Goal: Task Accomplishment & Management: Complete application form

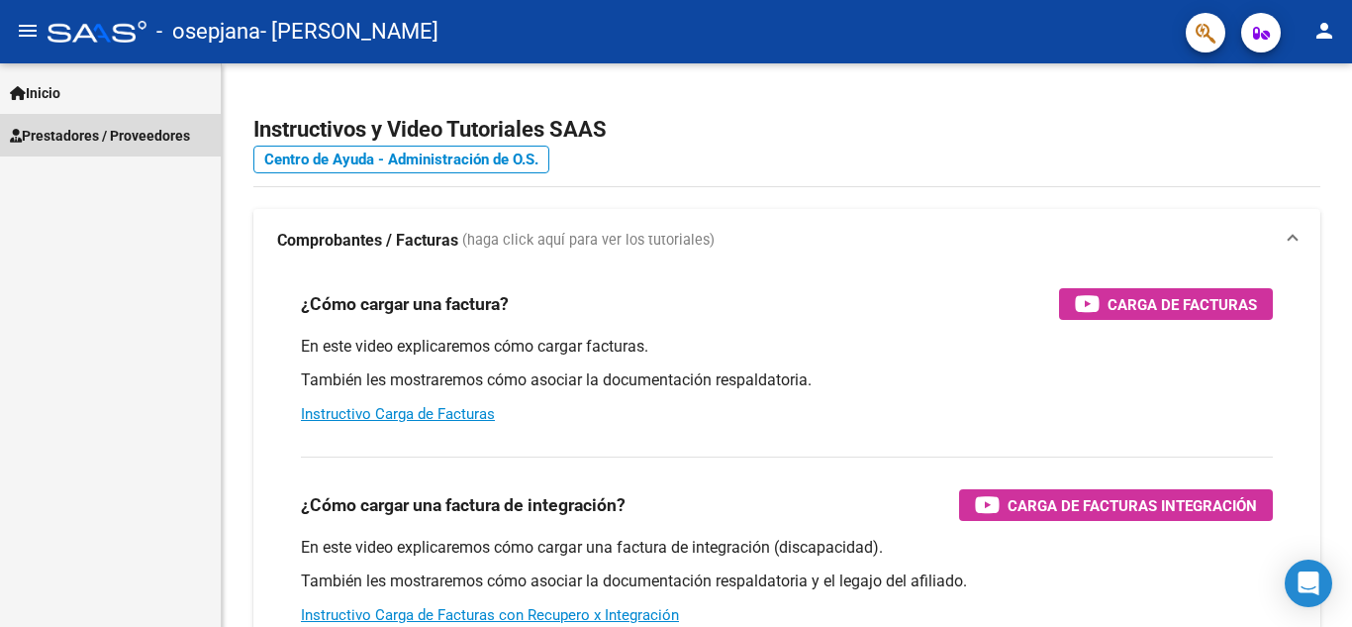
click at [156, 134] on span "Prestadores / Proveedores" at bounding box center [100, 136] width 180 height 22
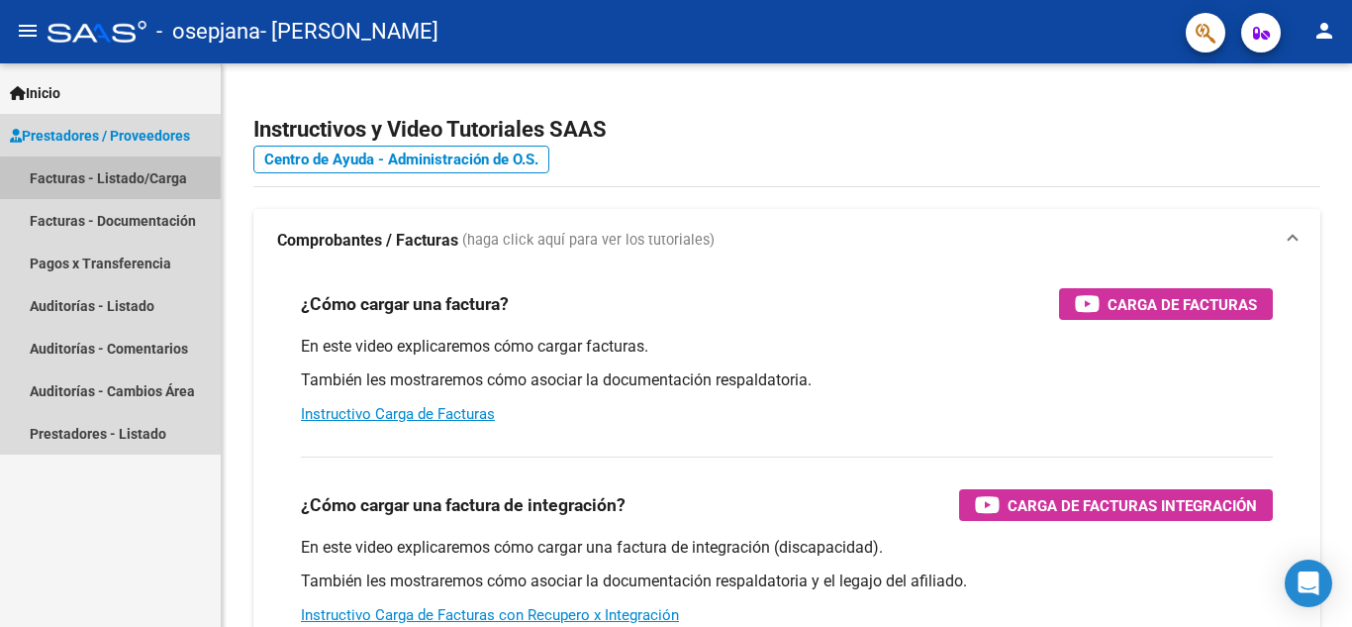
click at [145, 181] on link "Facturas - Listado/Carga" at bounding box center [110, 177] width 221 height 43
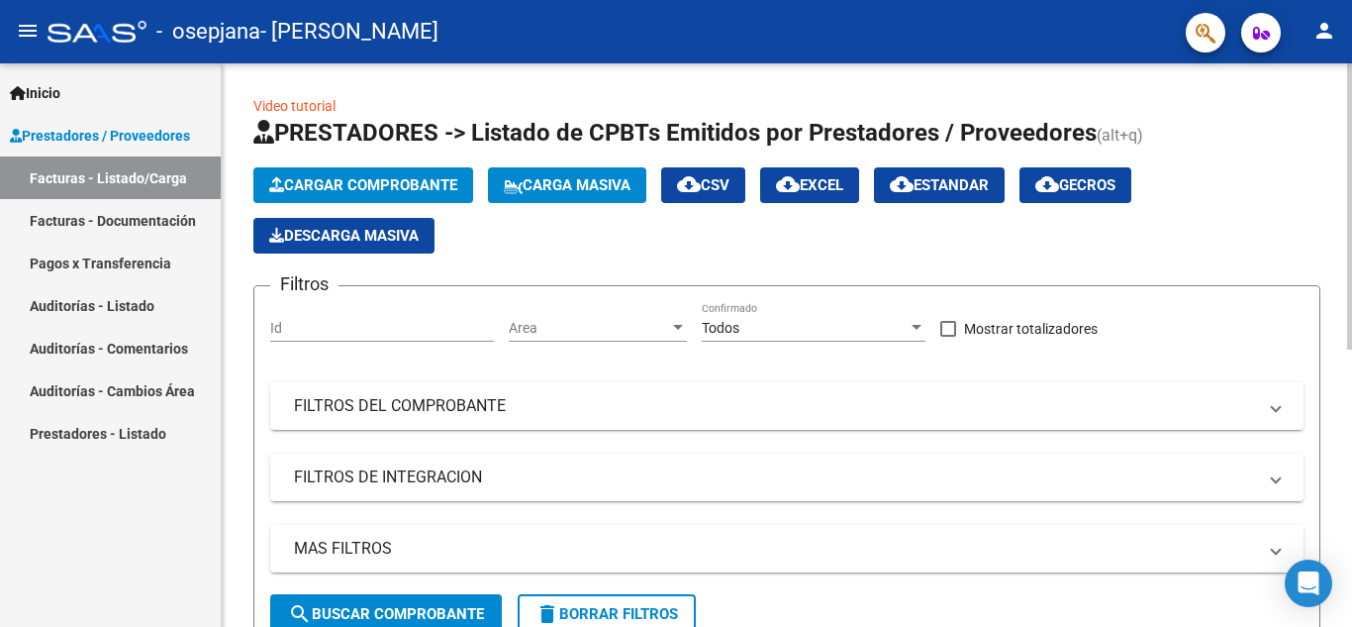
click at [422, 177] on span "Cargar Comprobante" at bounding box center [363, 185] width 188 height 18
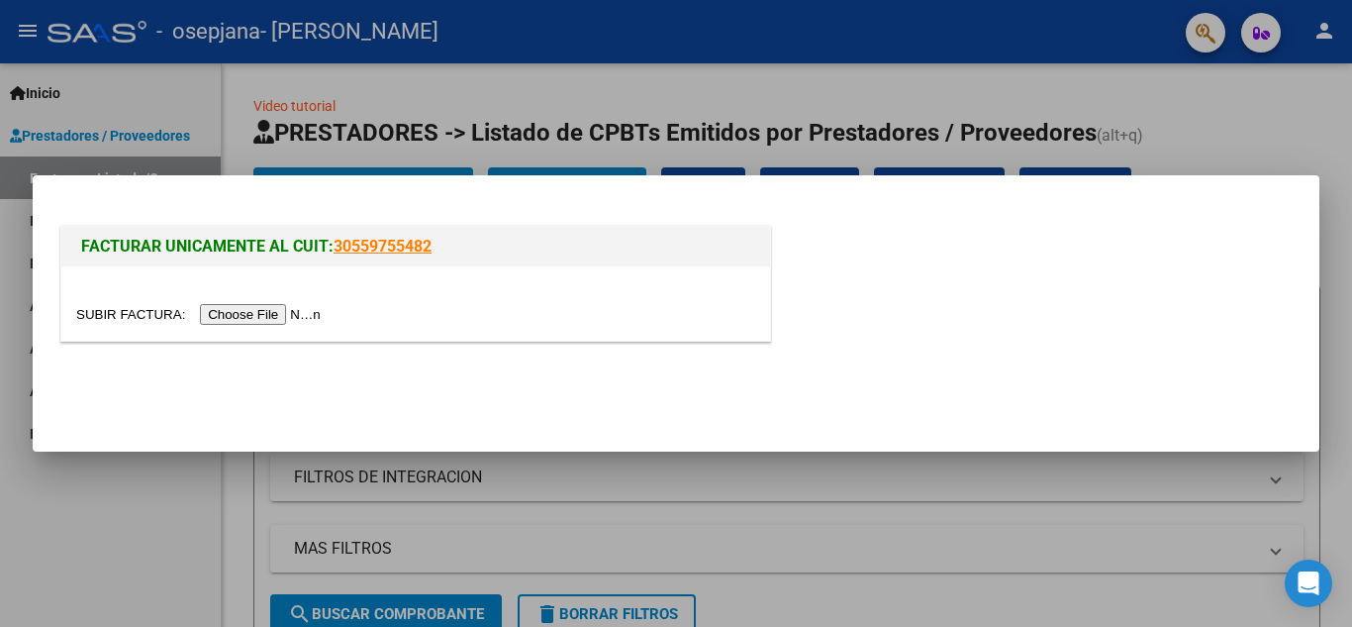
click at [260, 316] on input "file" at bounding box center [201, 314] width 250 height 21
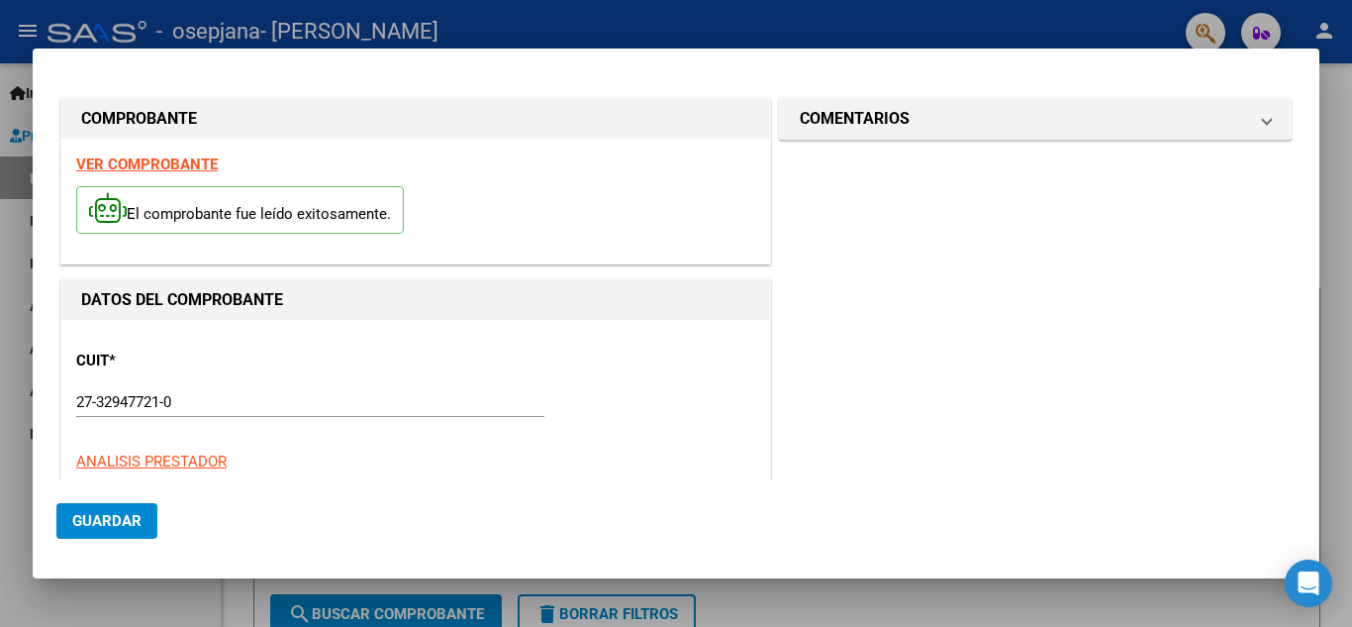
click at [1180, 587] on div at bounding box center [676, 313] width 1352 height 627
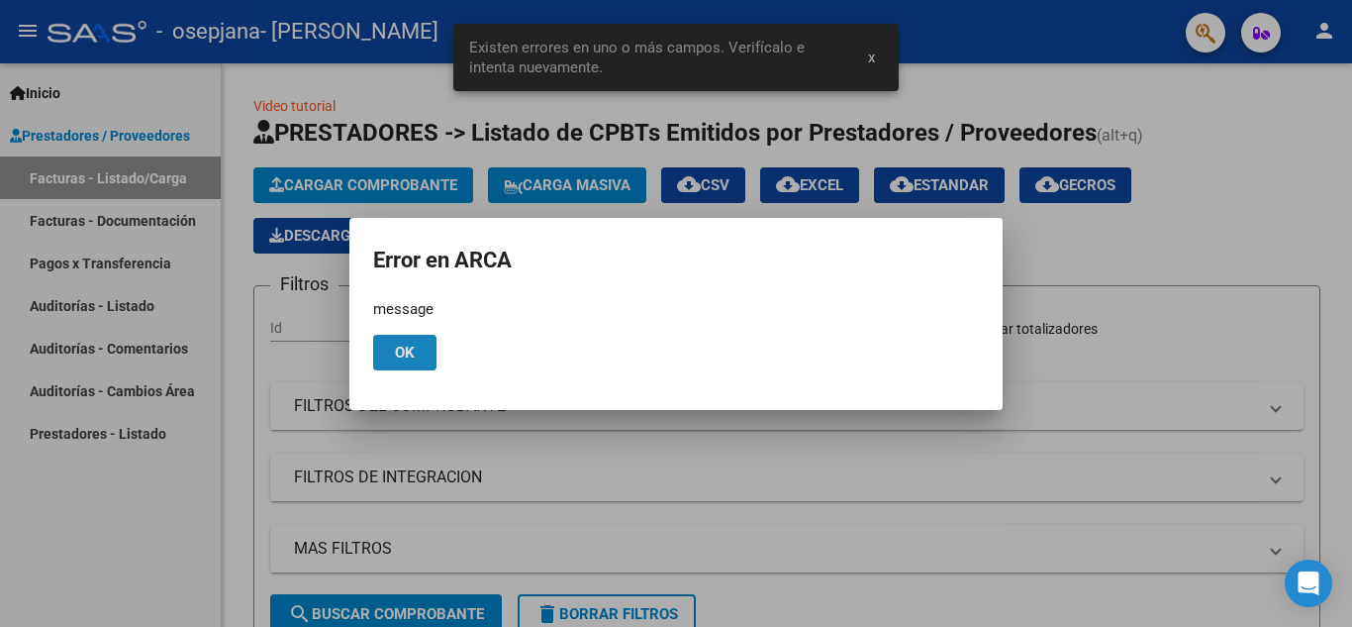
click at [416, 356] on button "Ok" at bounding box center [404, 353] width 63 height 36
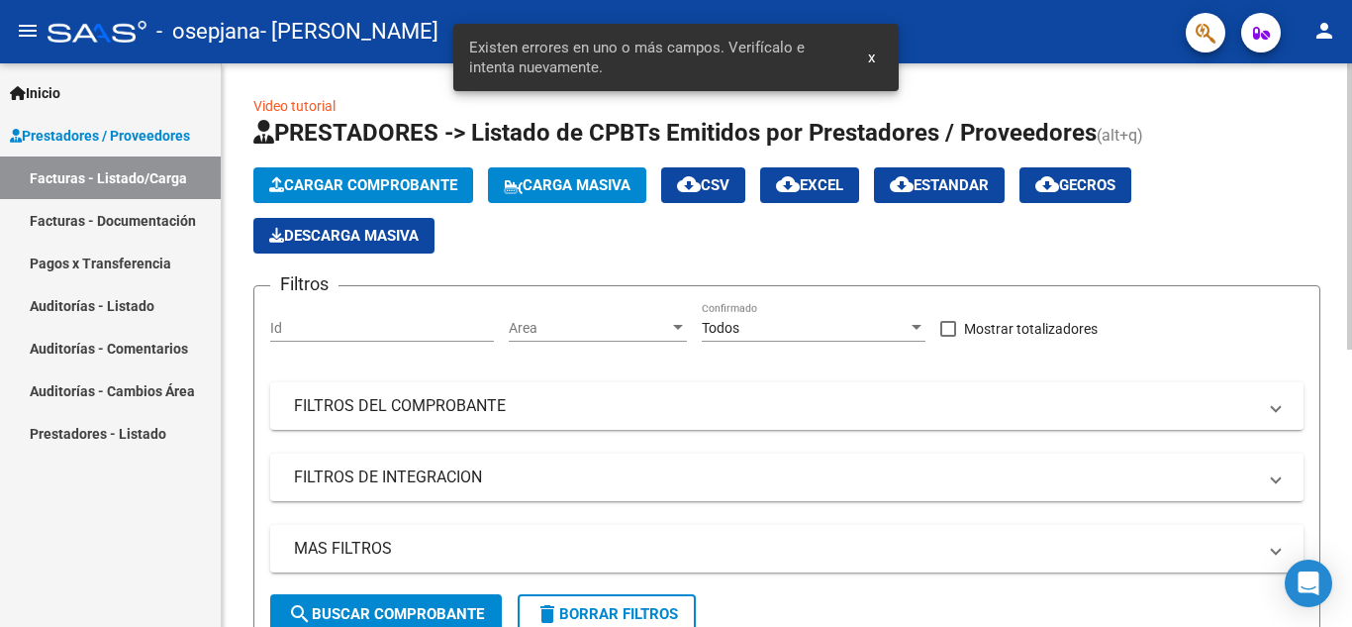
click at [430, 187] on span "Cargar Comprobante" at bounding box center [363, 185] width 188 height 18
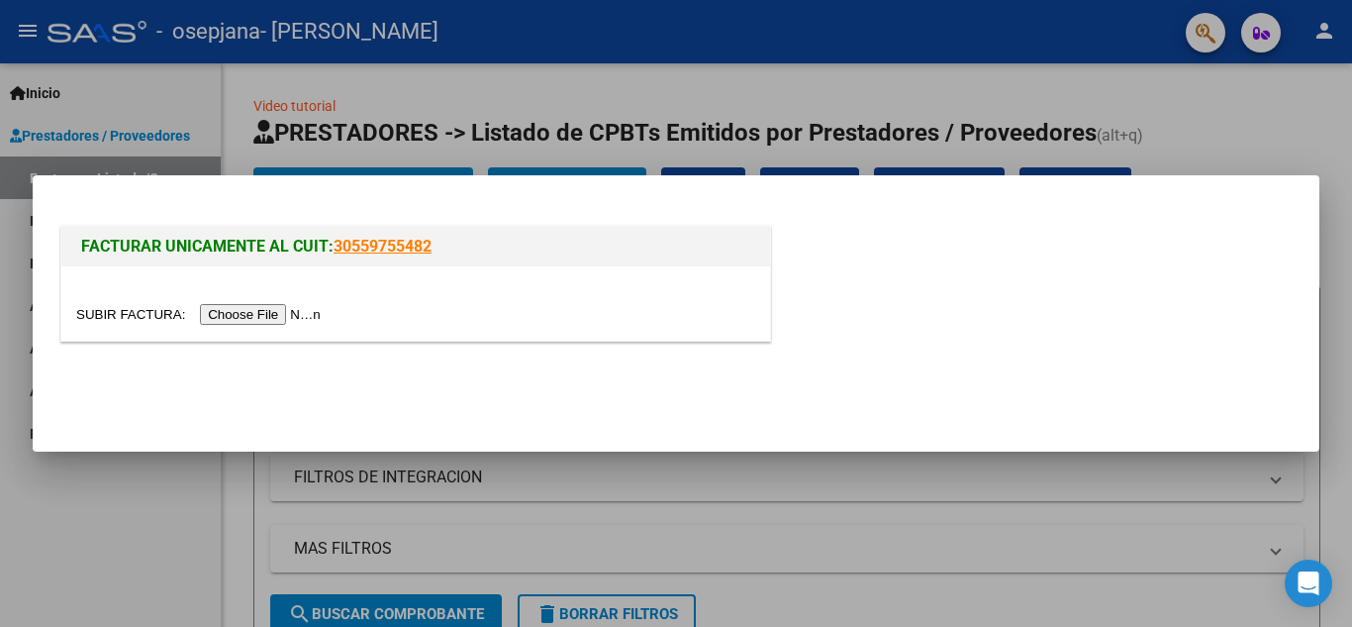
click at [261, 319] on input "file" at bounding box center [201, 314] width 250 height 21
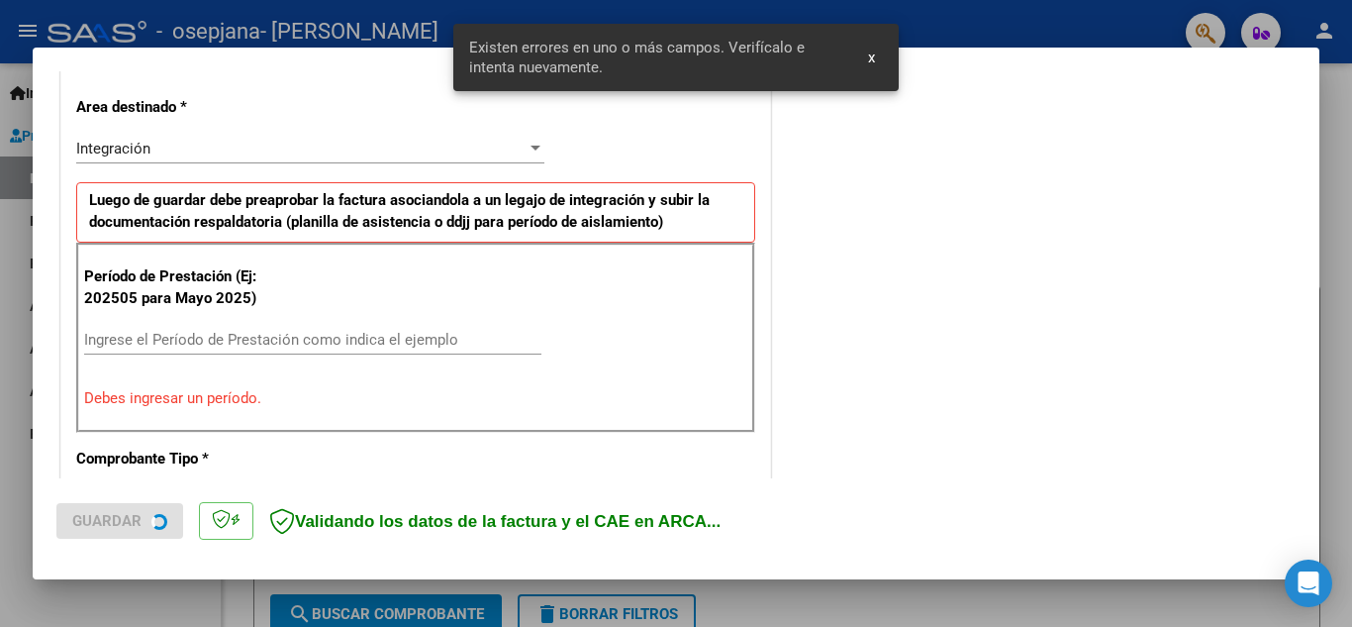
scroll to position [448, 0]
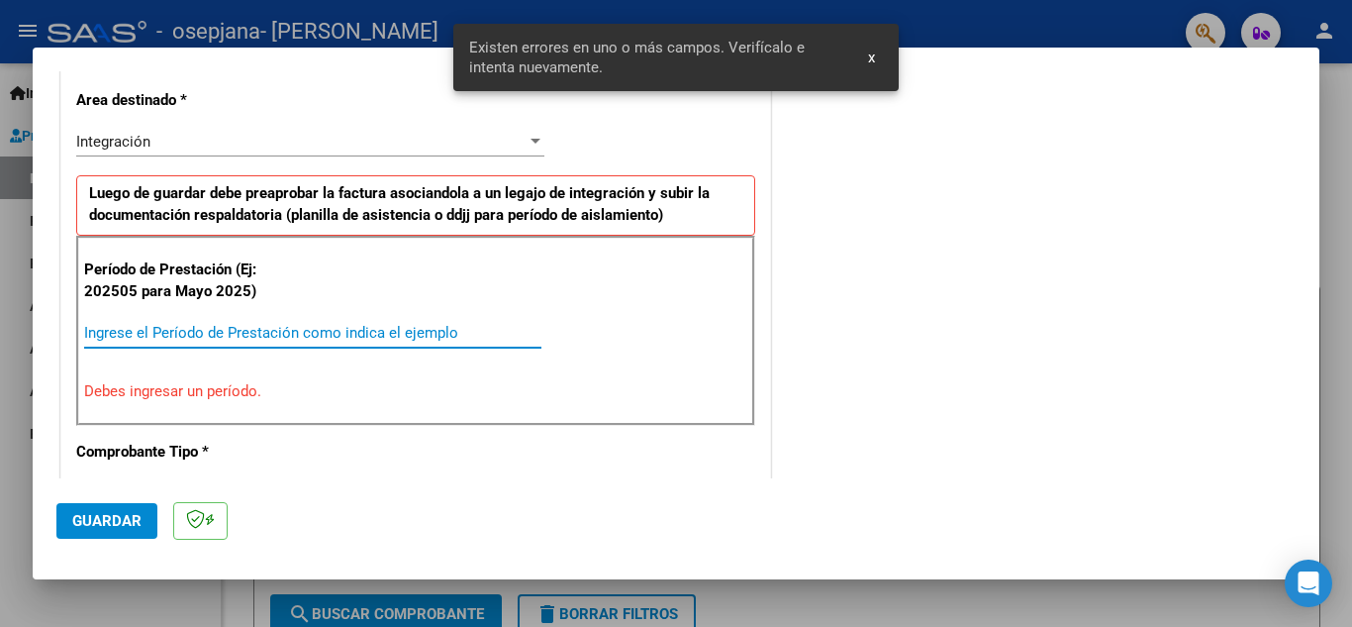
click at [259, 334] on input "Ingrese el Período de Prestación como indica el ejemplo" at bounding box center [312, 333] width 457 height 18
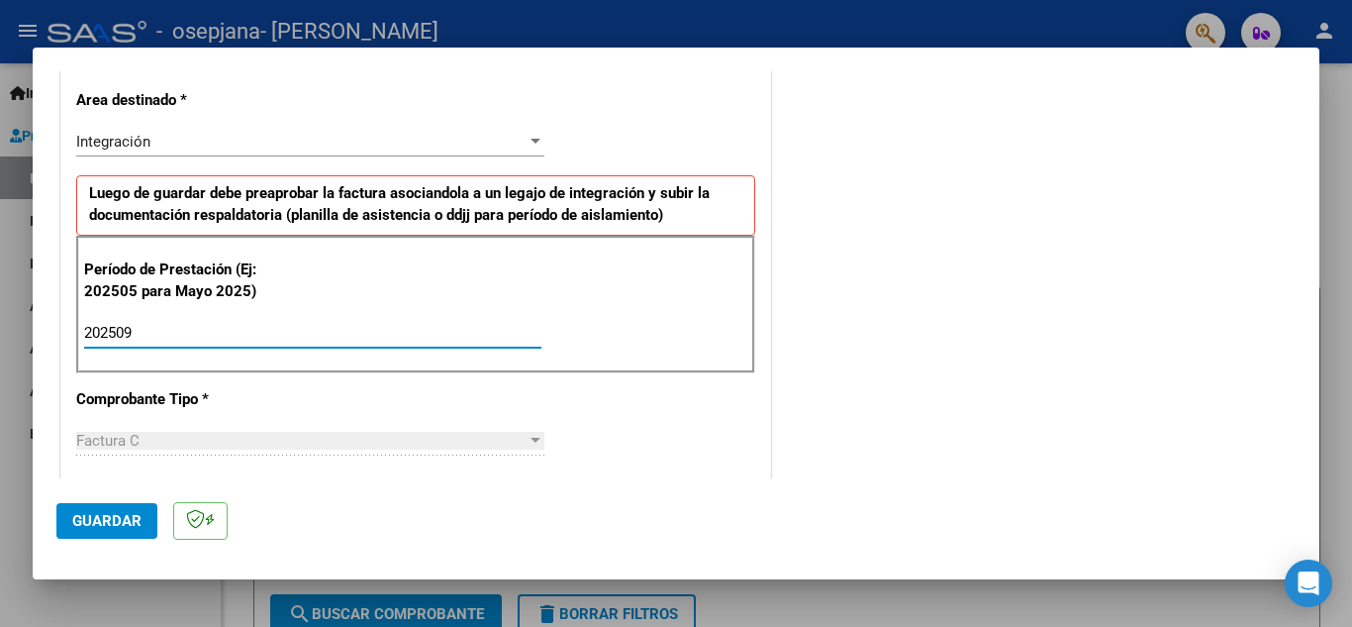
type input "202509"
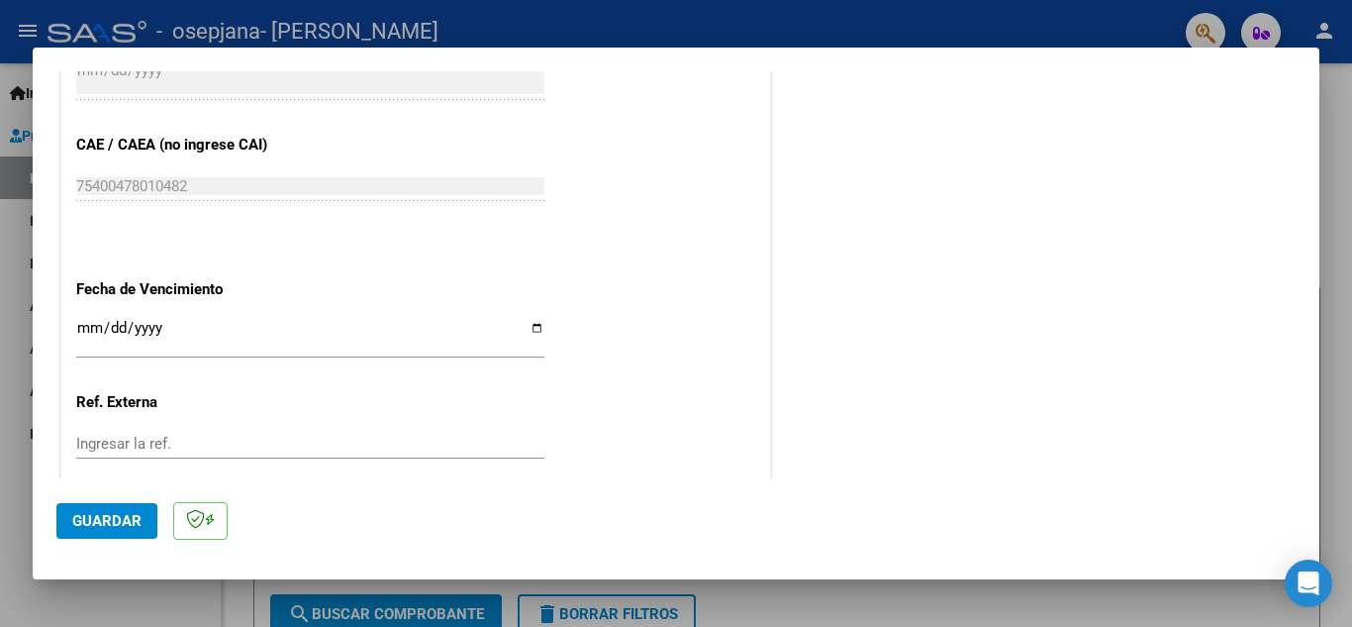
scroll to position [1277, 0]
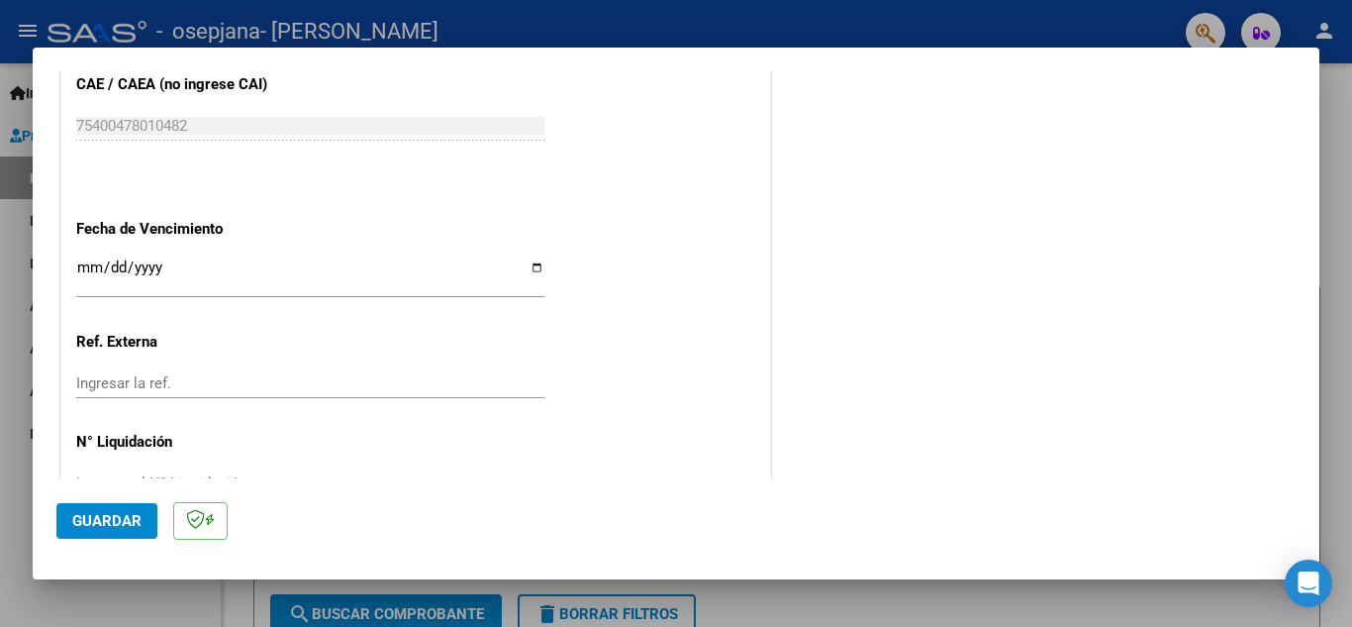
click at [527, 270] on input "Ingresar la fecha" at bounding box center [310, 275] width 468 height 32
type input "[DATE]"
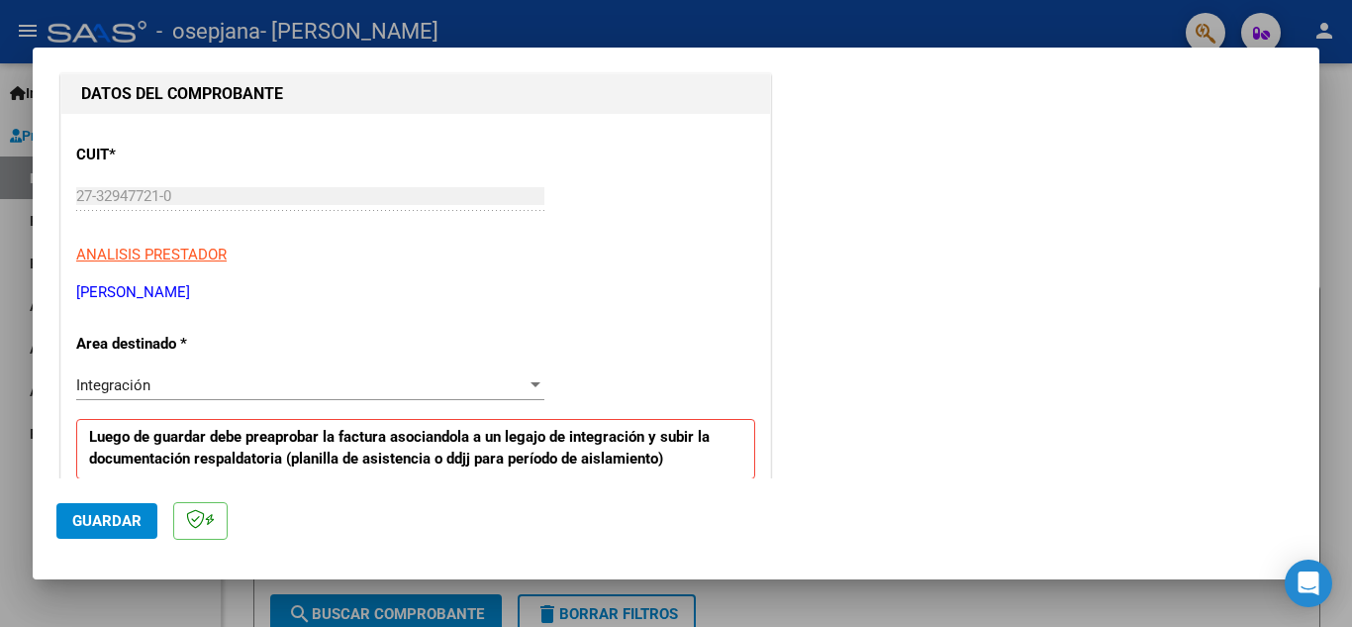
scroll to position [1335, 0]
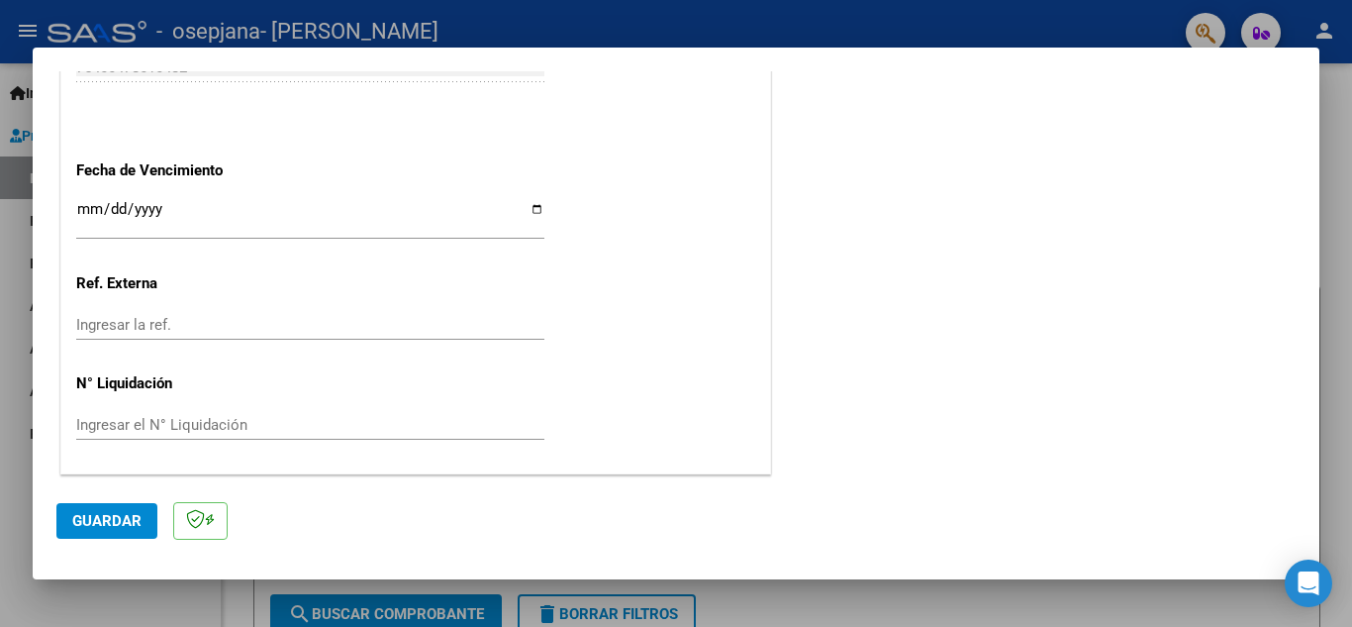
click at [136, 531] on button "Guardar" at bounding box center [106, 521] width 101 height 36
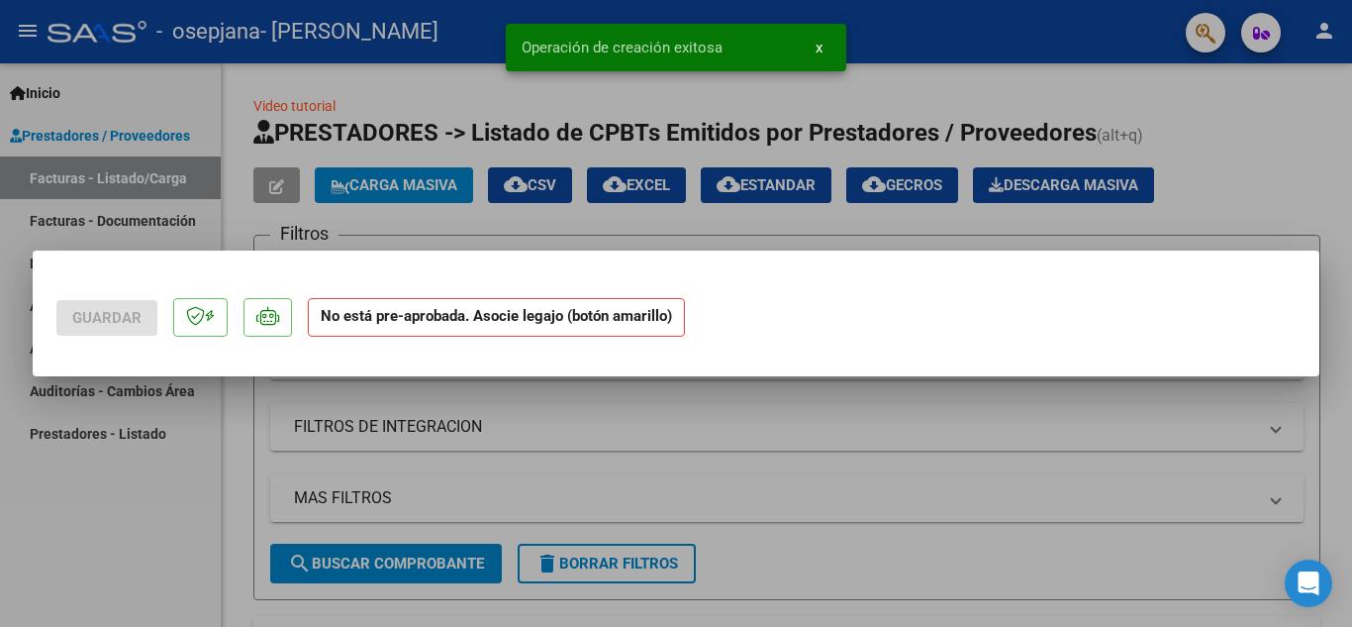
scroll to position [0, 0]
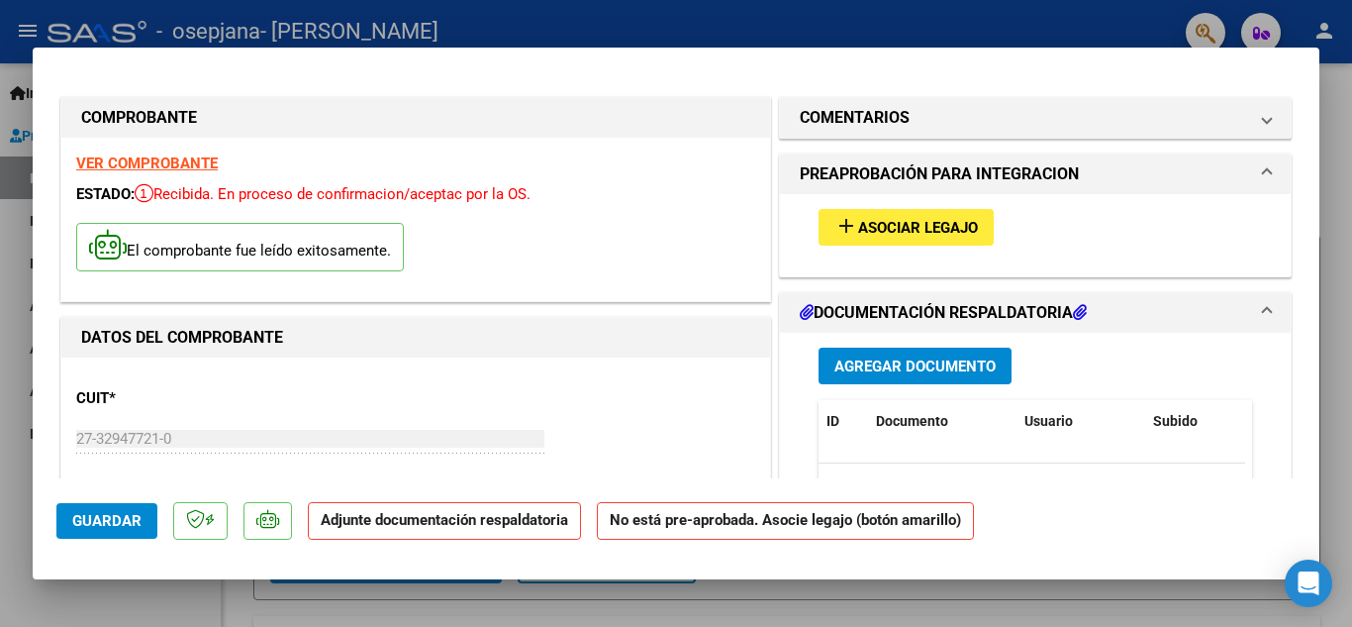
click at [506, 517] on strong "Adjunte documentación respaldatoria" at bounding box center [444, 520] width 247 height 18
click at [856, 363] on span "Agregar Documento" at bounding box center [915, 366] width 161 height 18
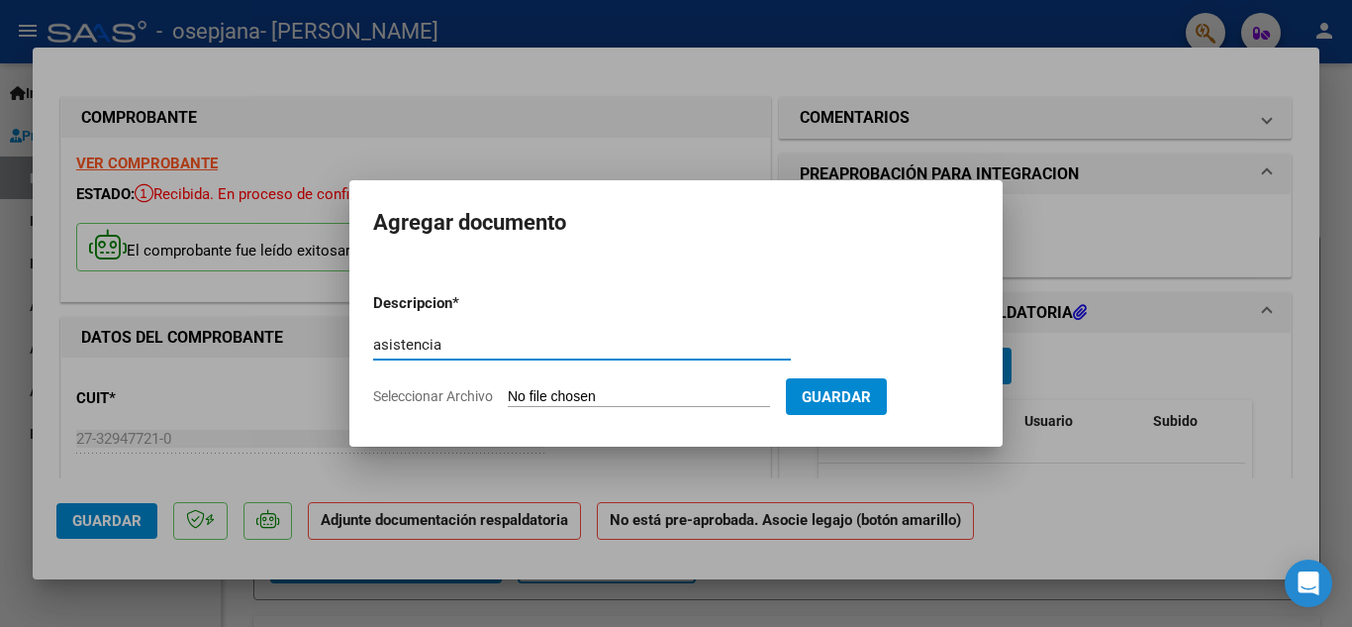
type input "asistencia"
click at [651, 389] on input "Seleccionar Archivo" at bounding box center [639, 397] width 262 height 19
type input "C:\fakepath\asistencia alondra sept.pdf"
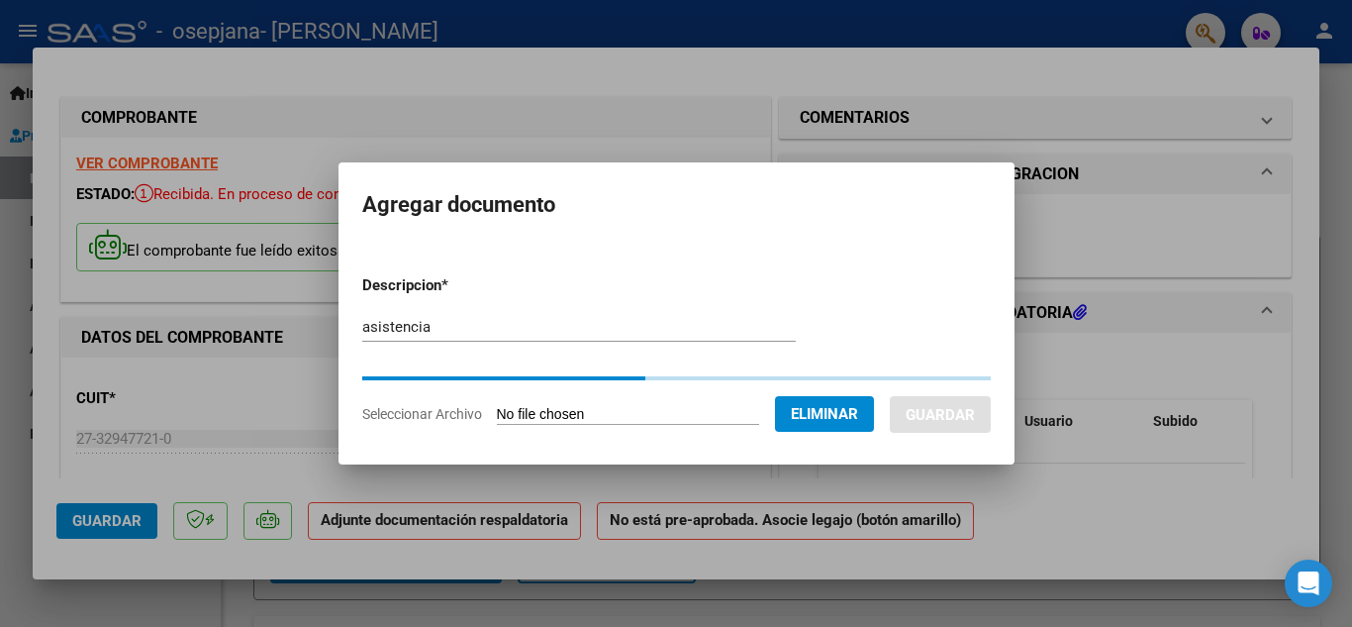
click at [895, 436] on form "Descripcion * asistencia Escriba aquí una descripcion Seleccionar Archivo Elimi…" at bounding box center [676, 349] width 629 height 180
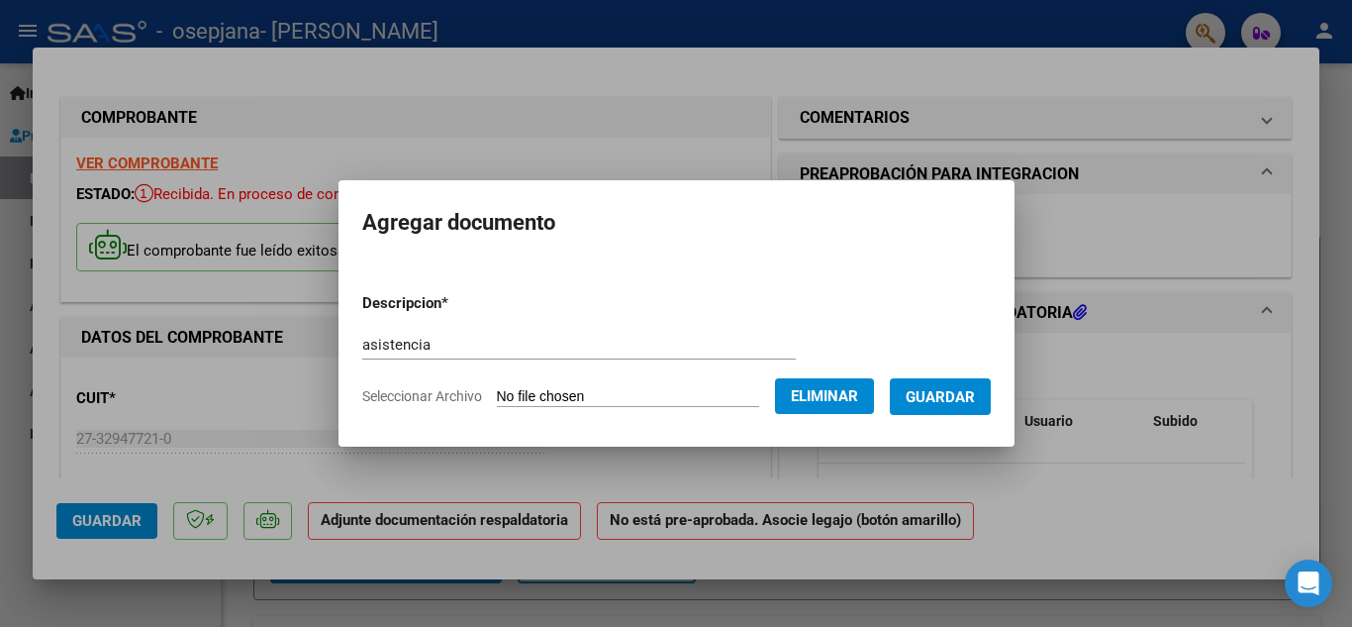
click at [933, 407] on button "Guardar" at bounding box center [940, 396] width 101 height 37
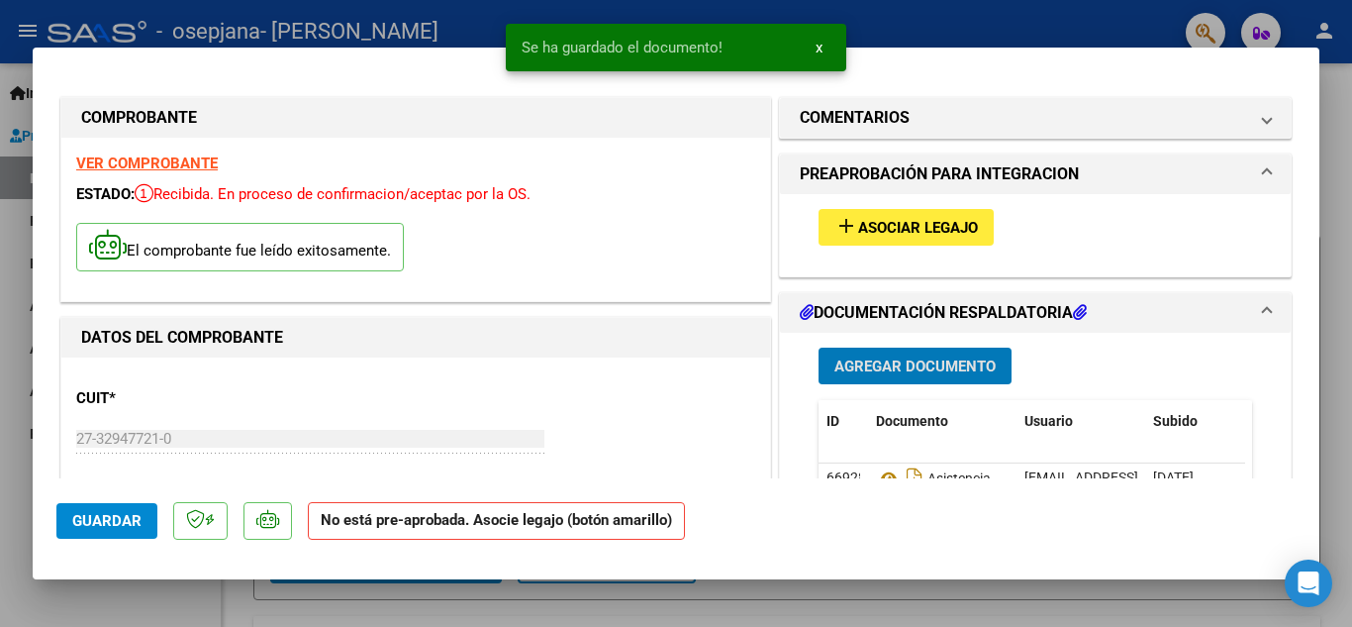
click at [949, 235] on span "Asociar Legajo" at bounding box center [918, 228] width 120 height 18
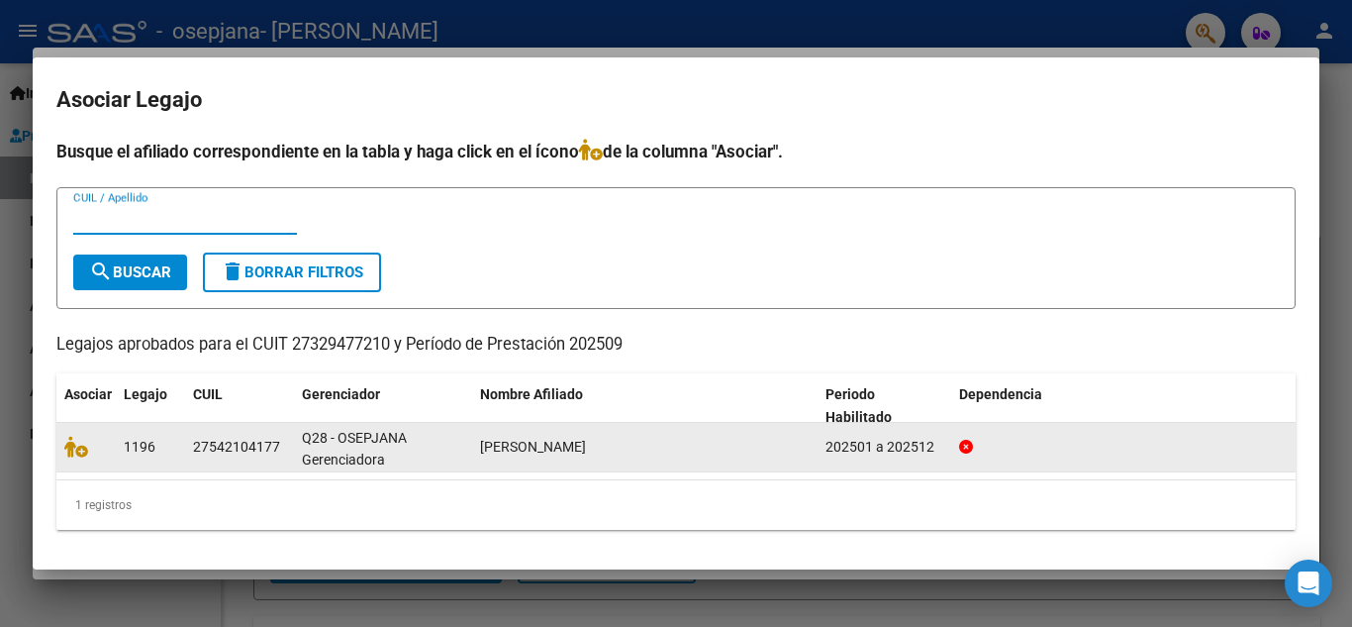
click at [671, 444] on div "[PERSON_NAME]" at bounding box center [645, 447] width 330 height 23
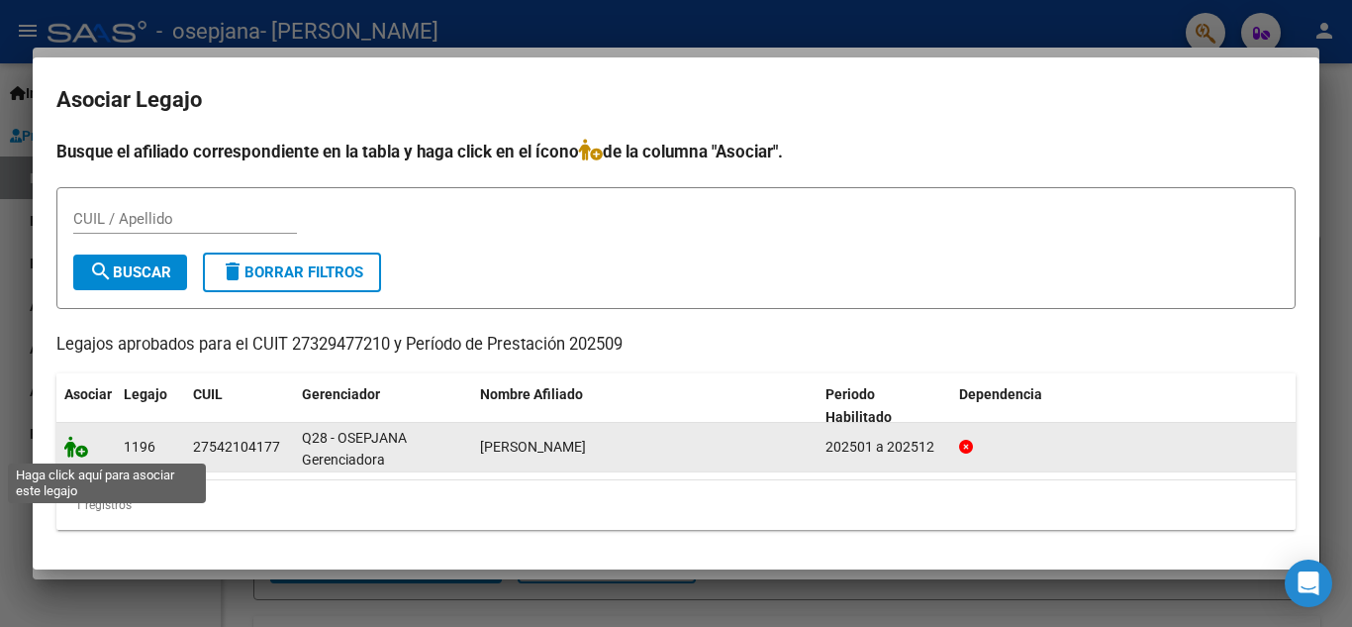
click at [76, 449] on icon at bounding box center [76, 447] width 24 height 22
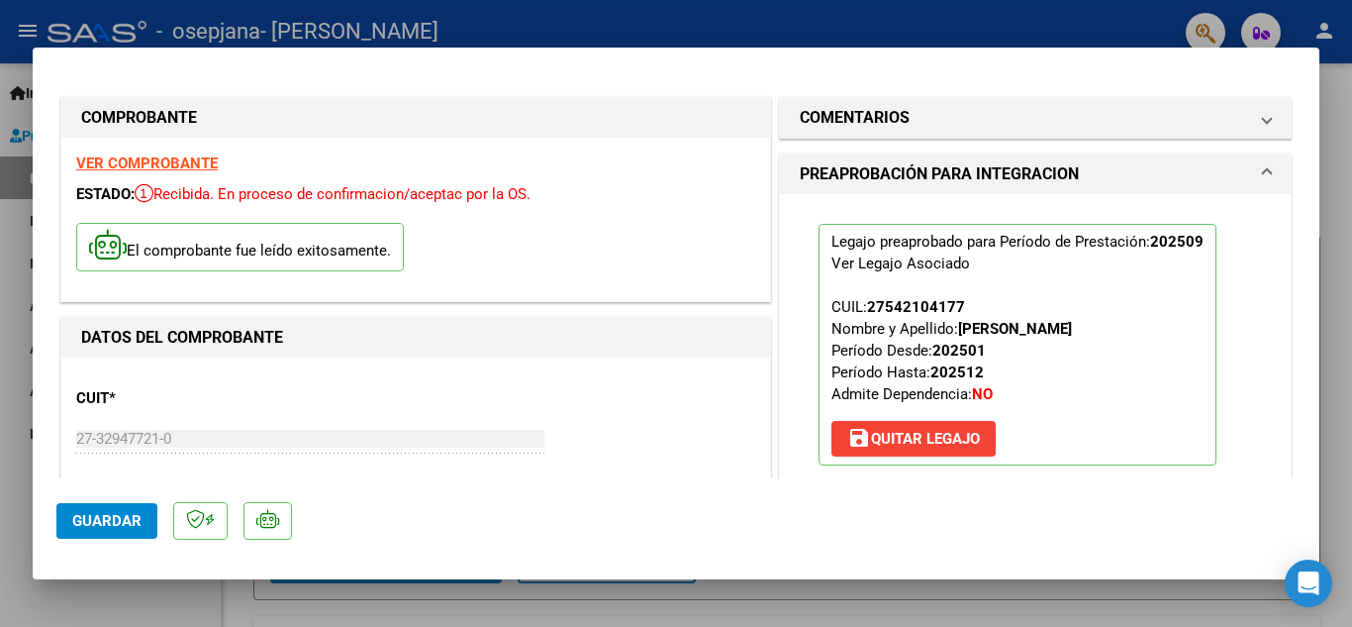
click at [99, 522] on span "Guardar" at bounding box center [106, 521] width 69 height 18
